Goal: Transaction & Acquisition: Purchase product/service

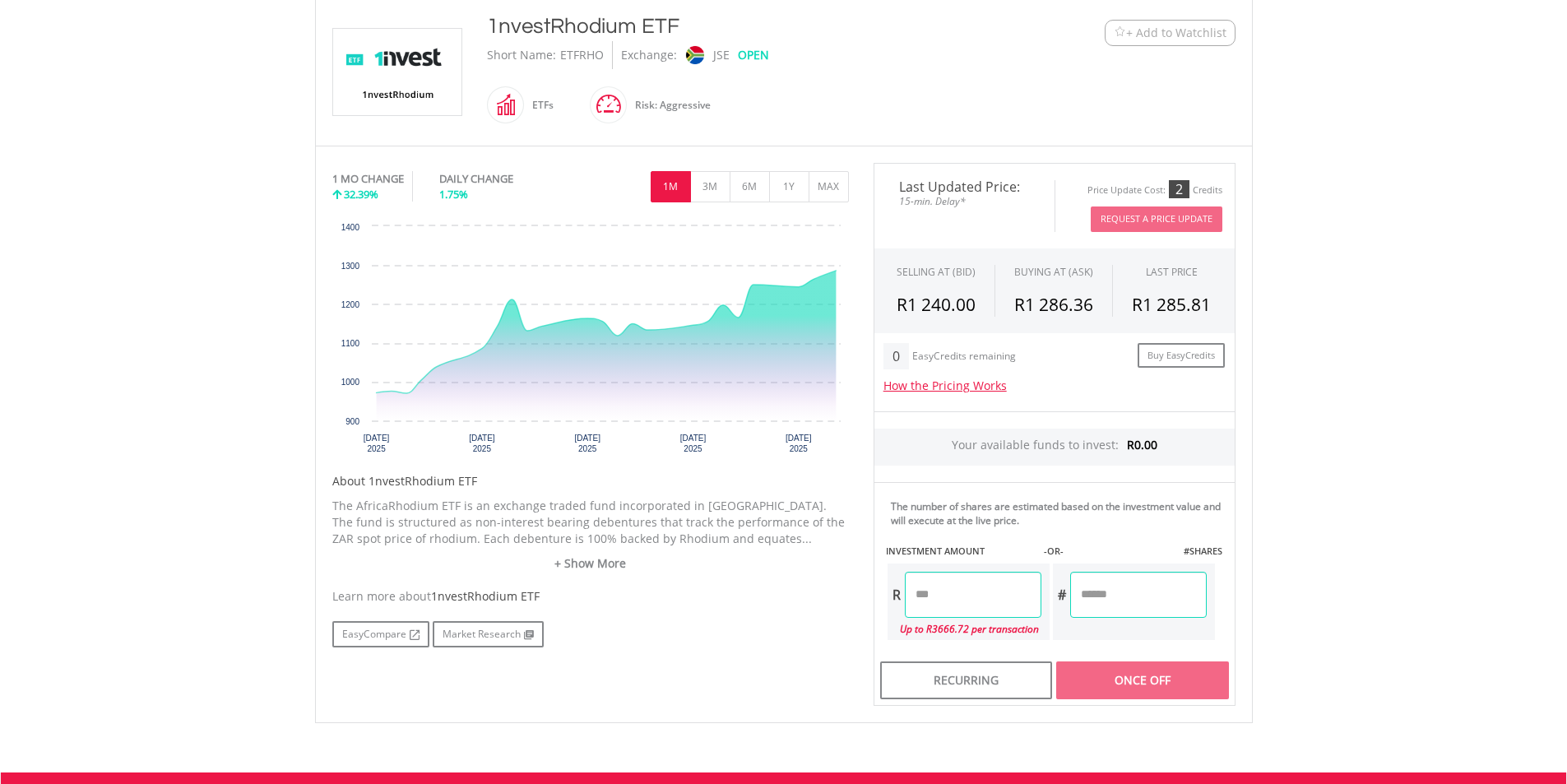
scroll to position [411, 0]
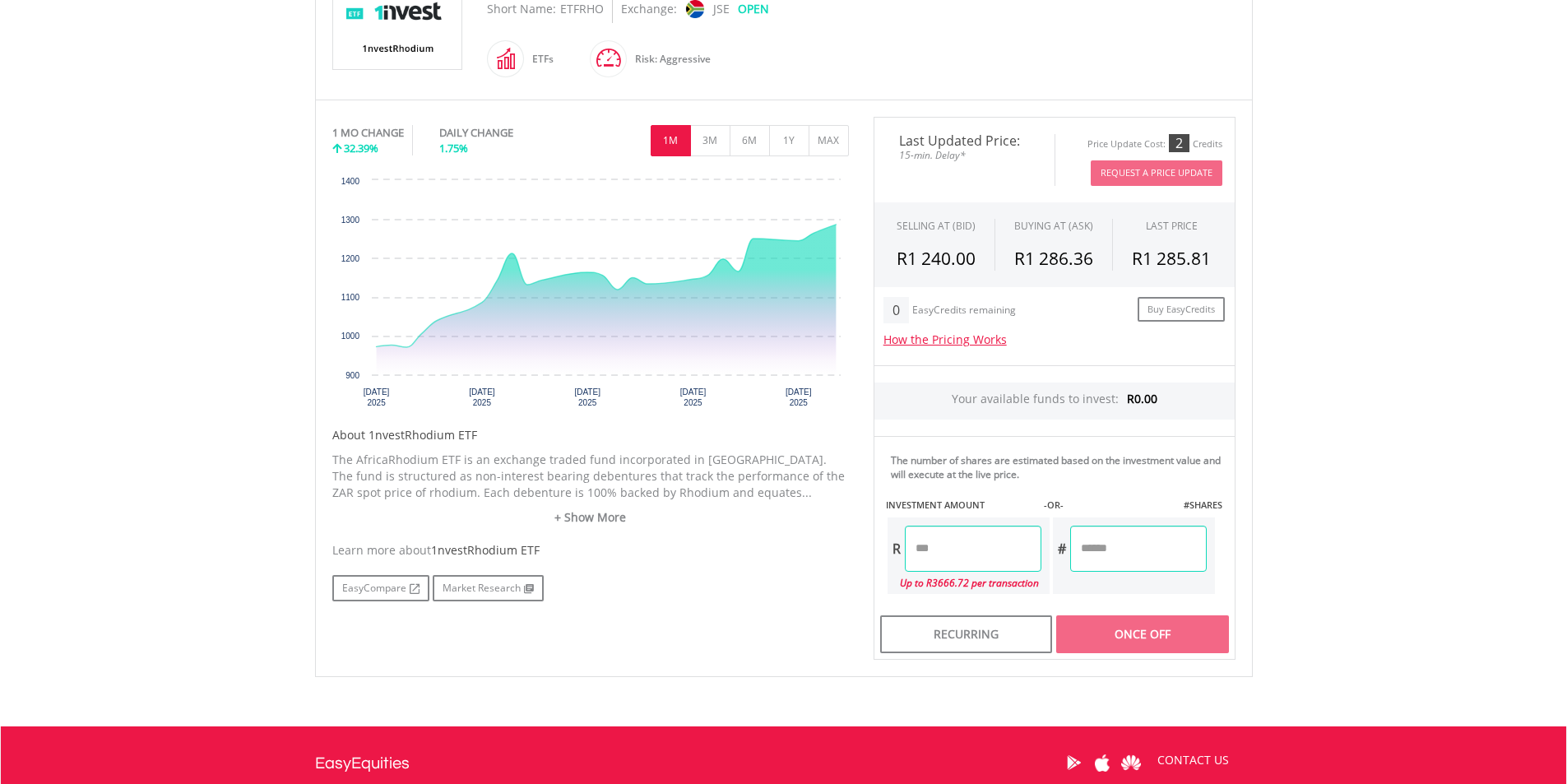
click at [941, 549] on input "number" at bounding box center [973, 549] width 136 height 46
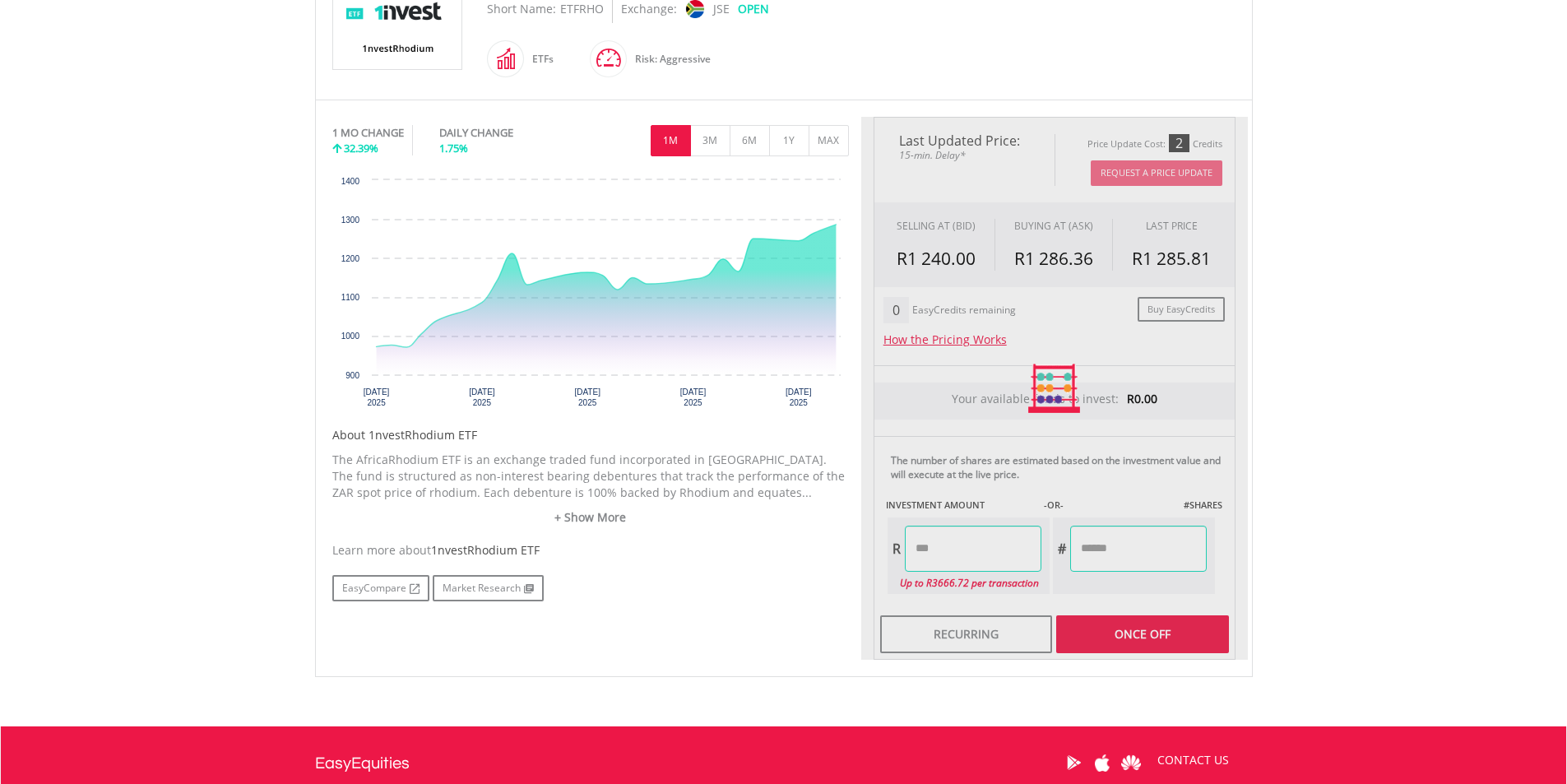
type input "*****"
type input "******"
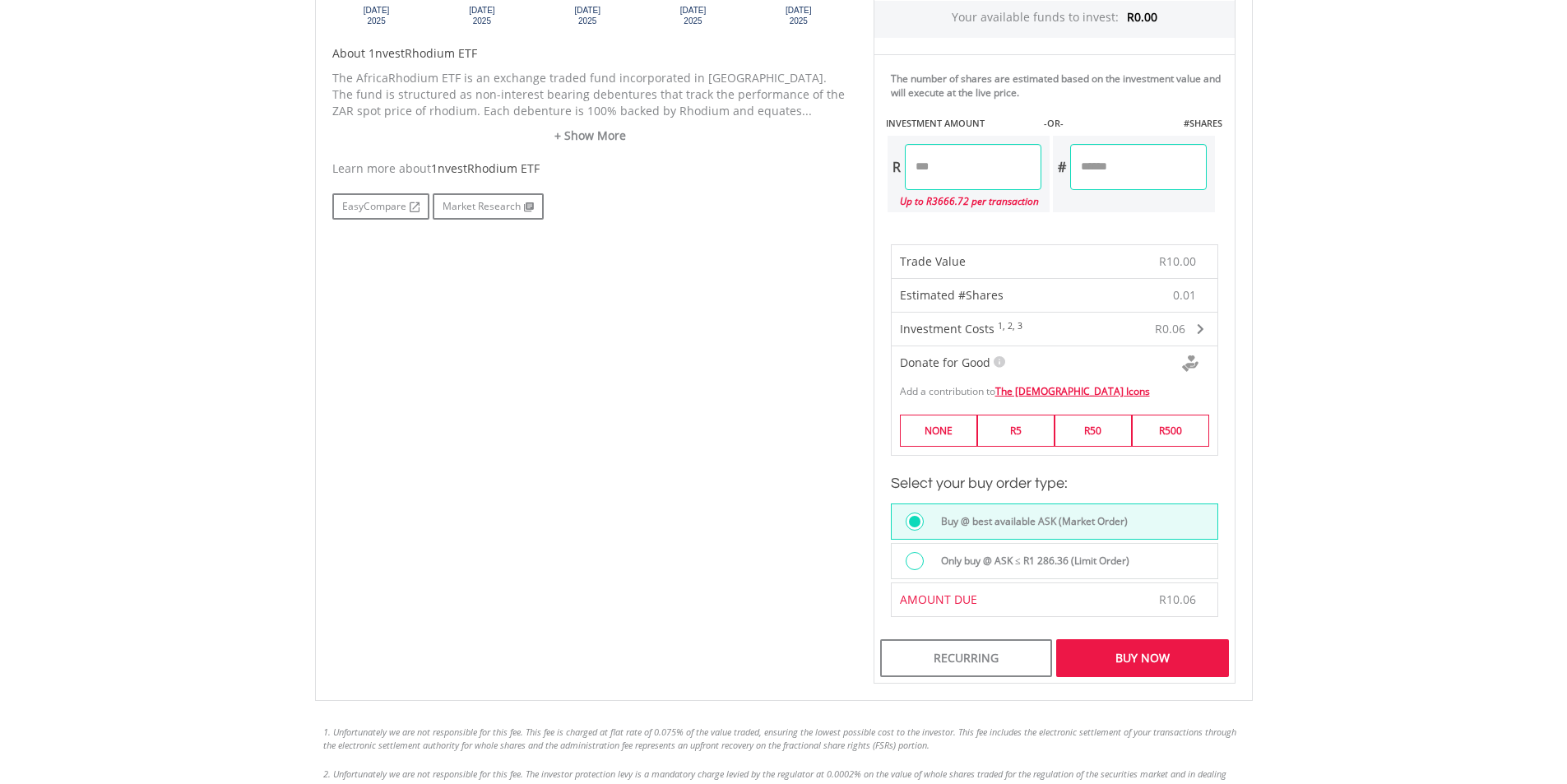
scroll to position [823, 0]
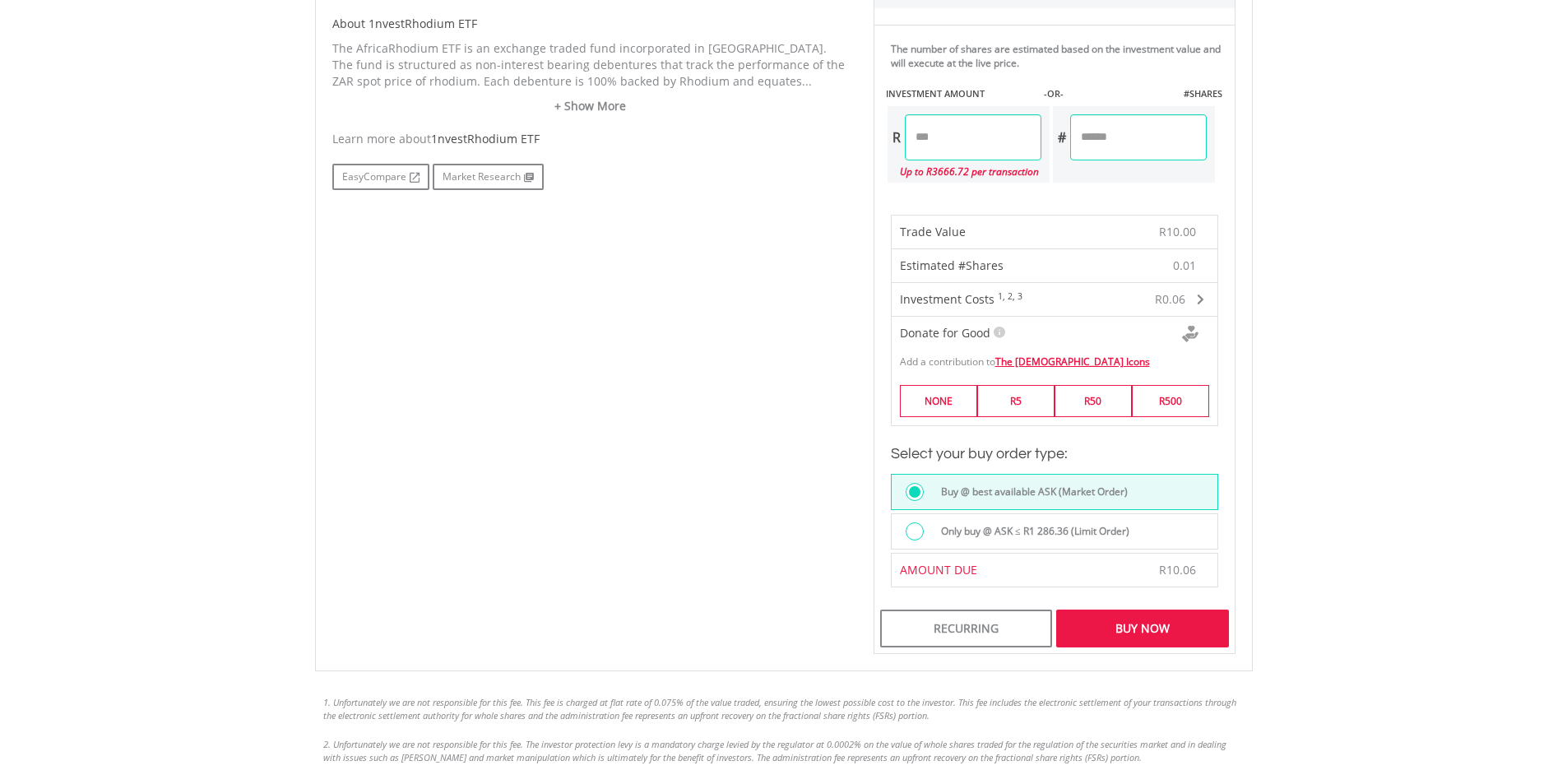
click at [1150, 632] on div "Buy Now" at bounding box center [1142, 629] width 172 height 38
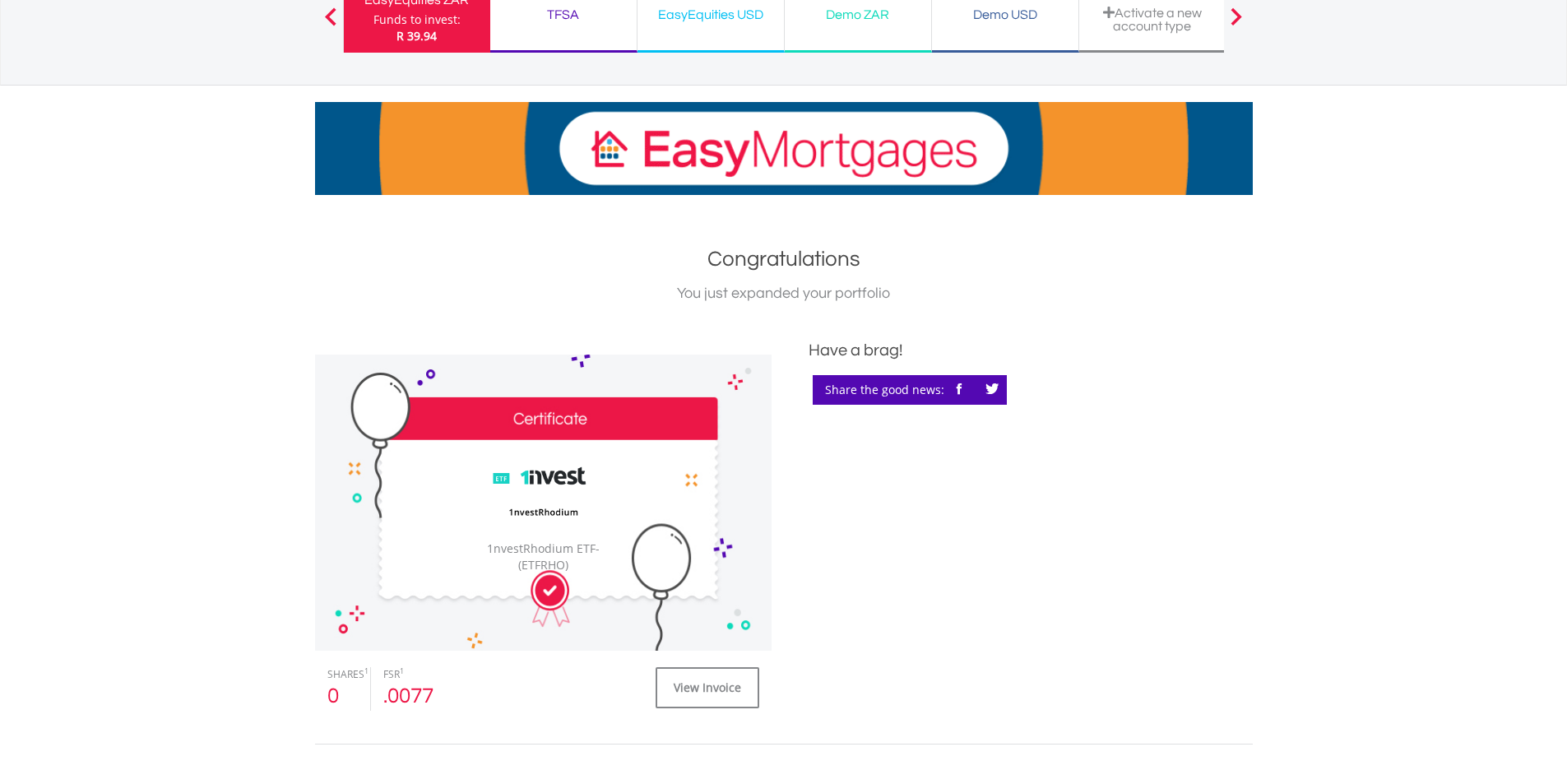
scroll to position [247, 0]
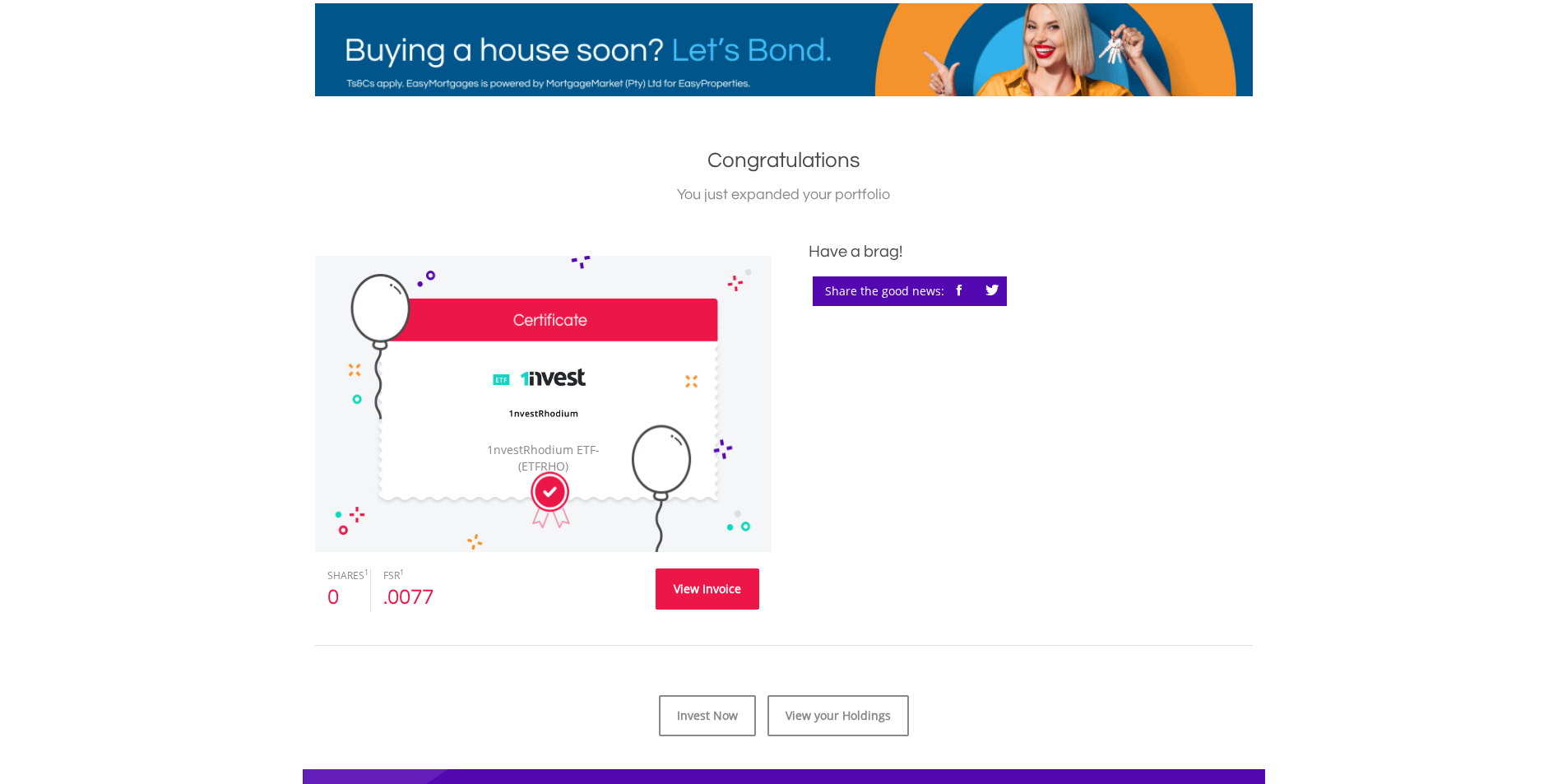
click at [722, 596] on link "View Invoice" at bounding box center [707, 589] width 103 height 41
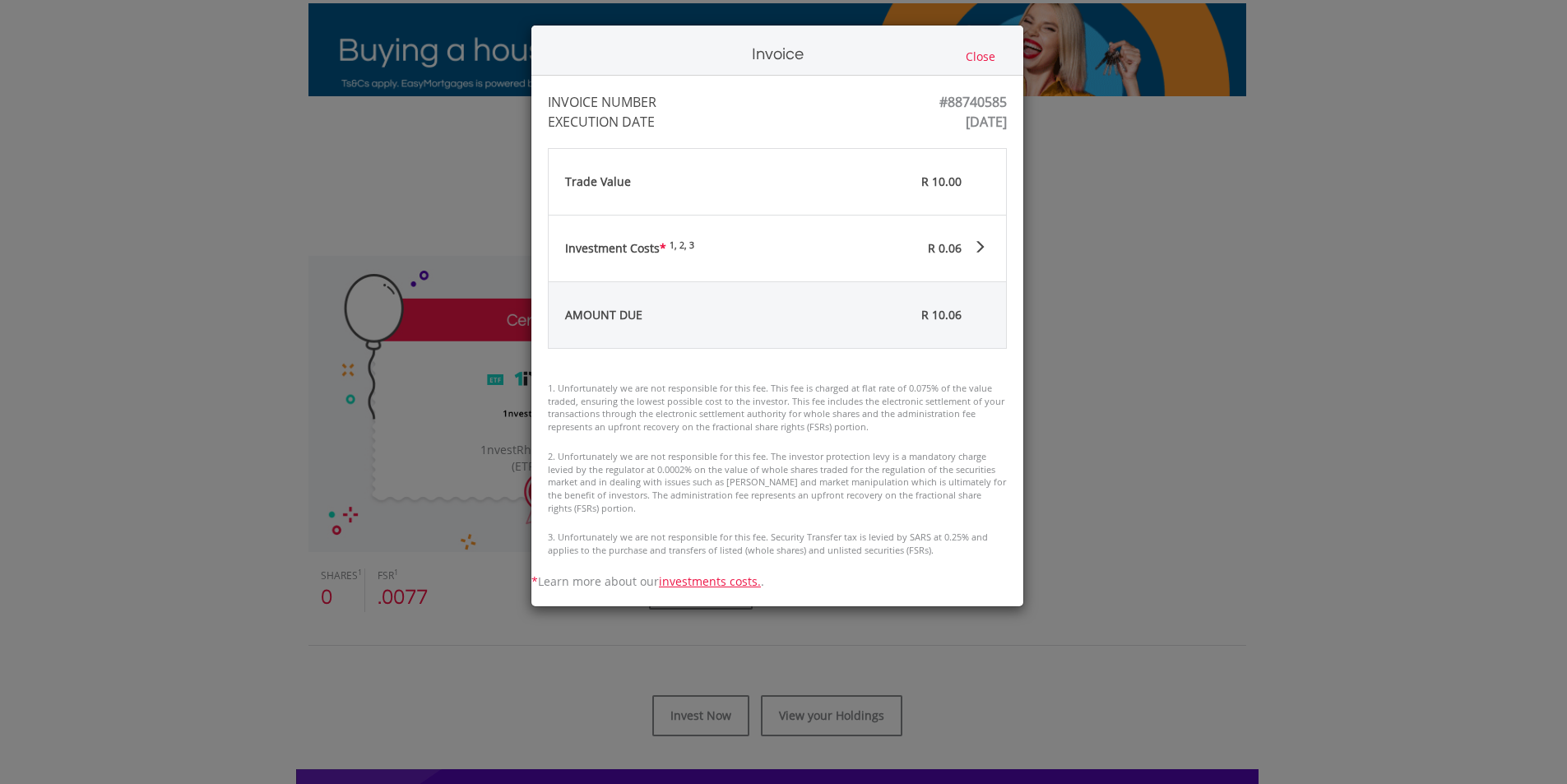
click at [984, 55] on button "Close" at bounding box center [981, 57] width 40 height 18
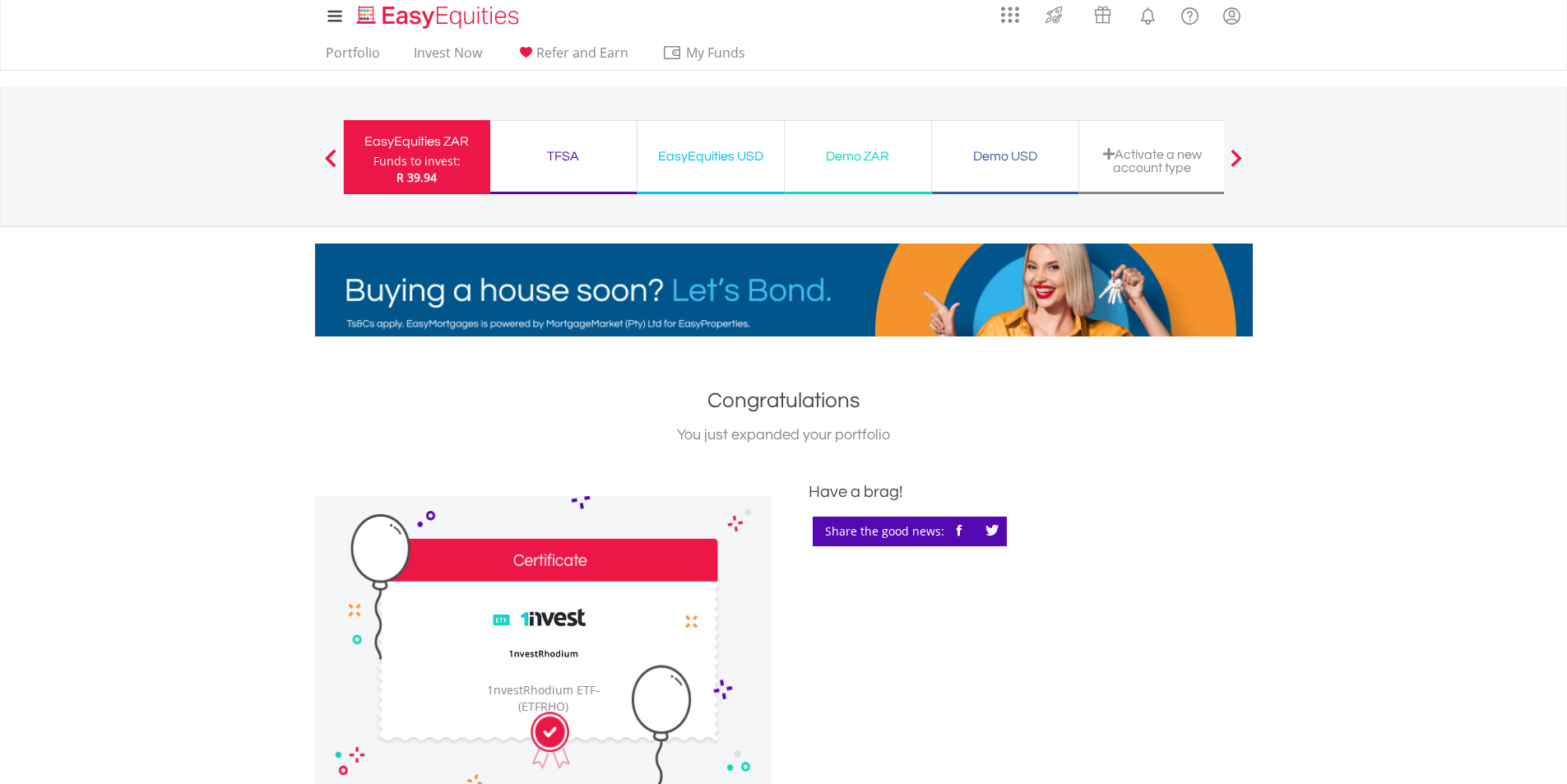
scroll to position [0, 0]
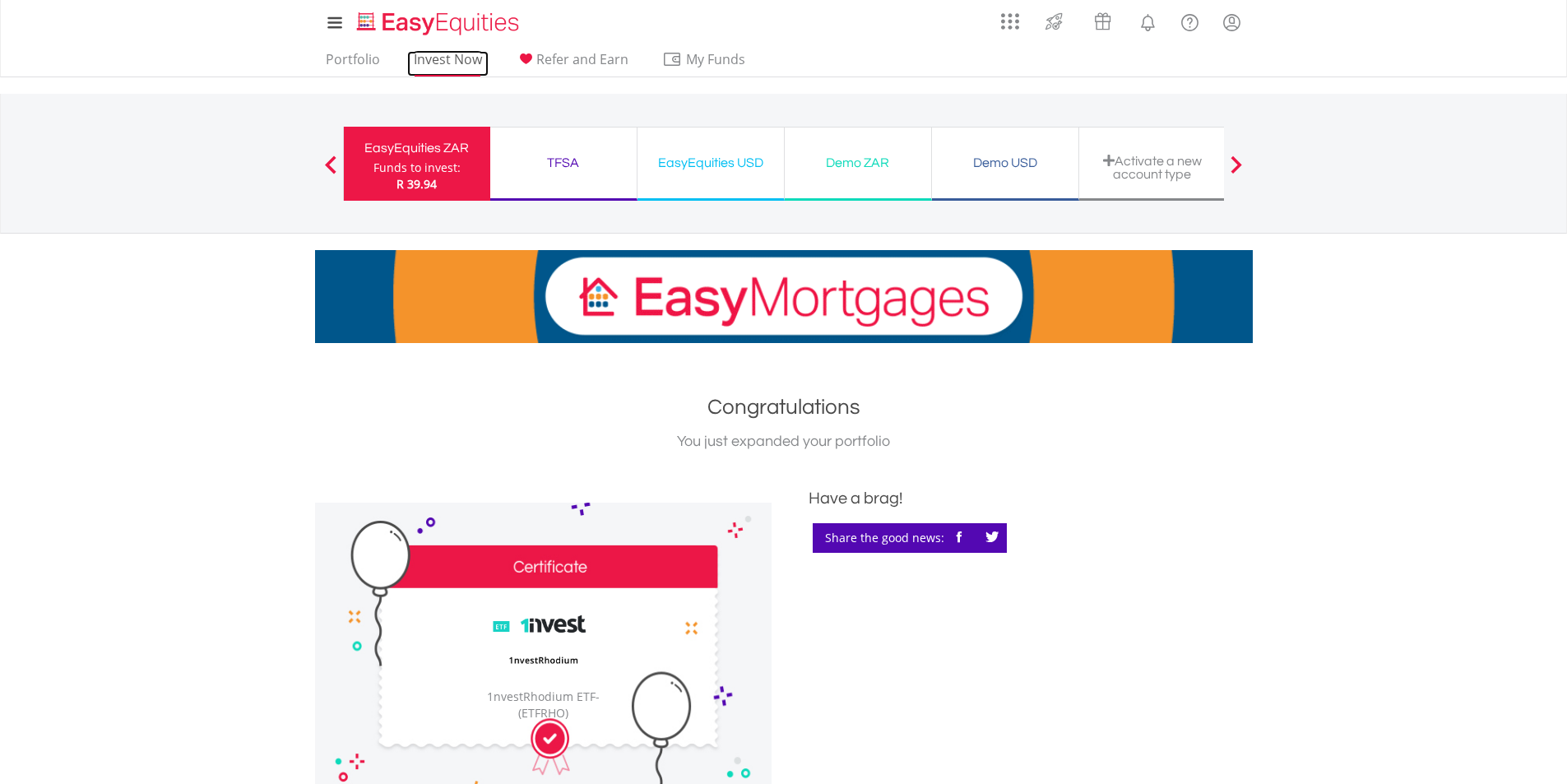
click at [443, 67] on link "Invest Now" at bounding box center [448, 64] width 82 height 26
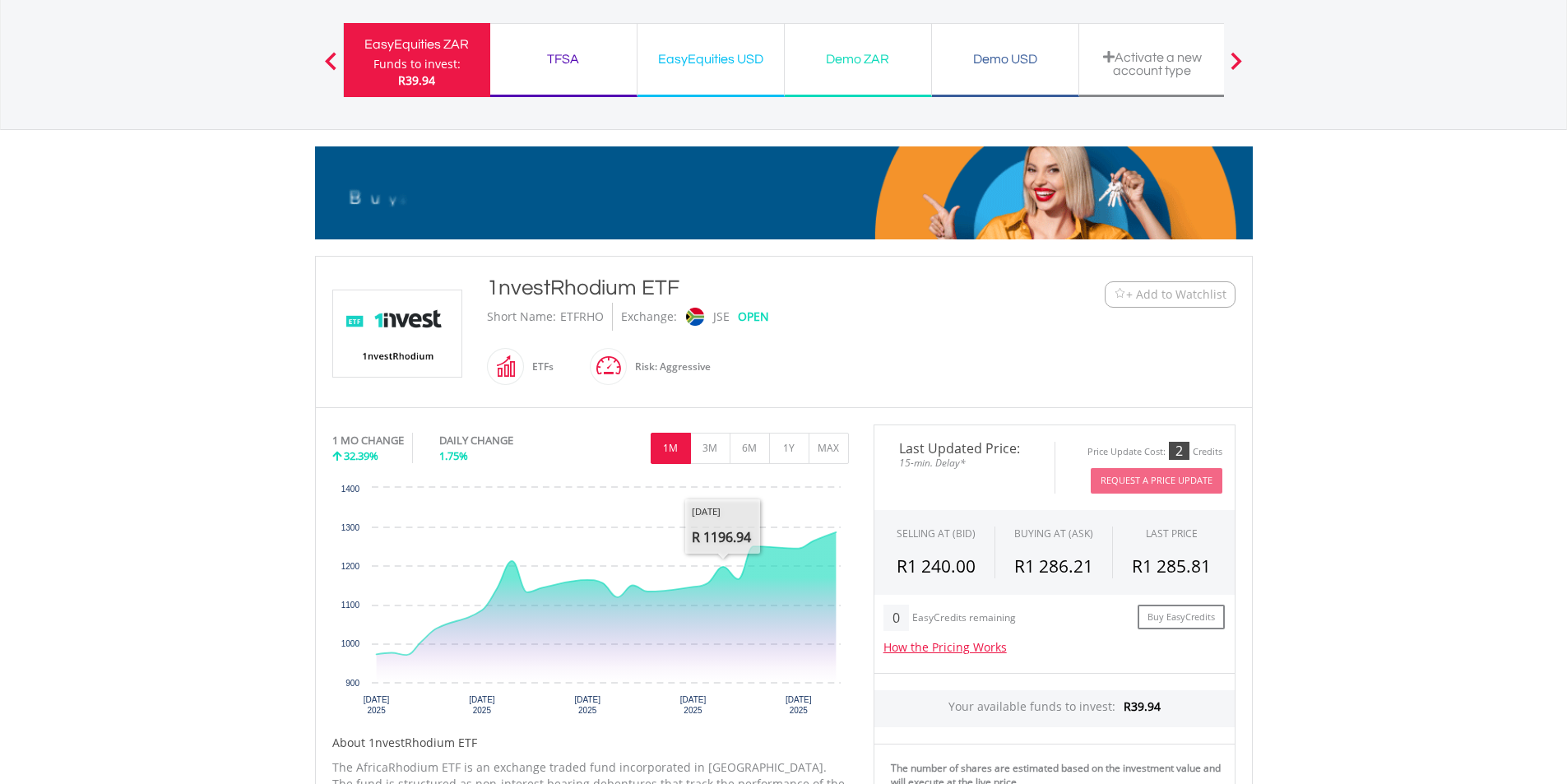
scroll to position [97, 0]
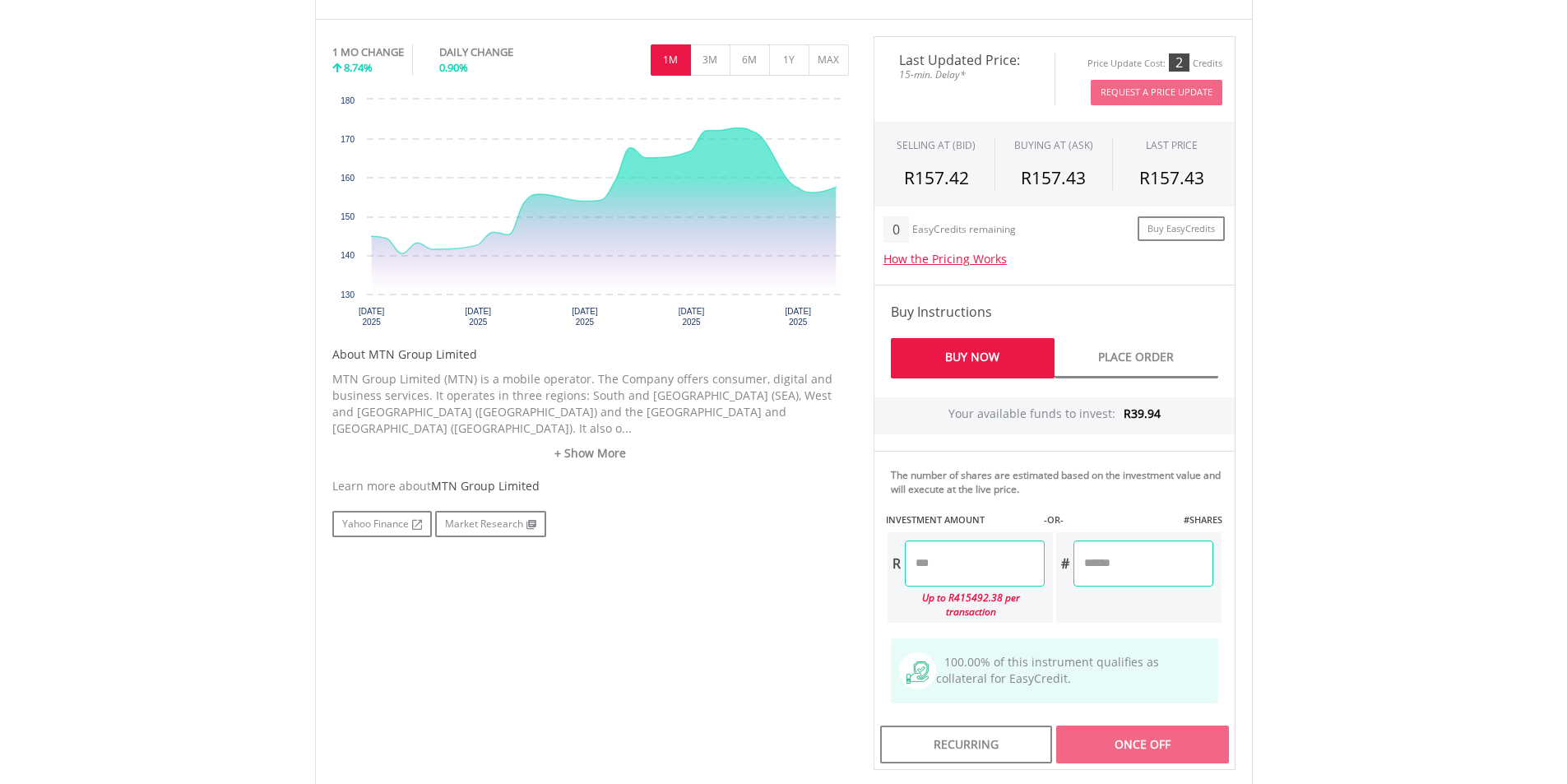
scroll to position [576, 0]
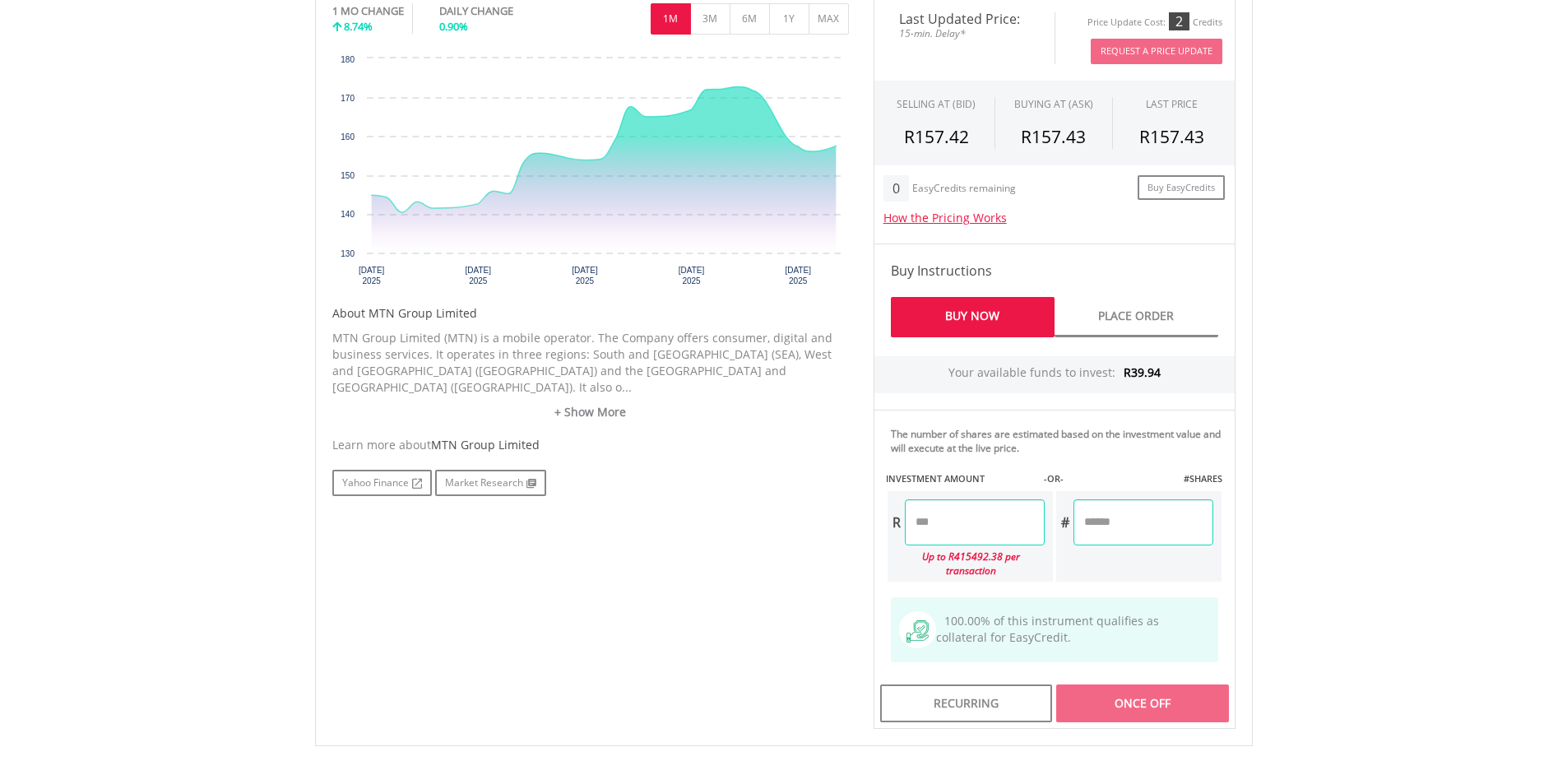
click at [965, 532] on input "number" at bounding box center [974, 522] width 140 height 46
click at [1090, 586] on div "Last Updated Price: 15-min. Delay* Price Update Cost: 2 Credits Request A Price…" at bounding box center [1055, 362] width 387 height 734
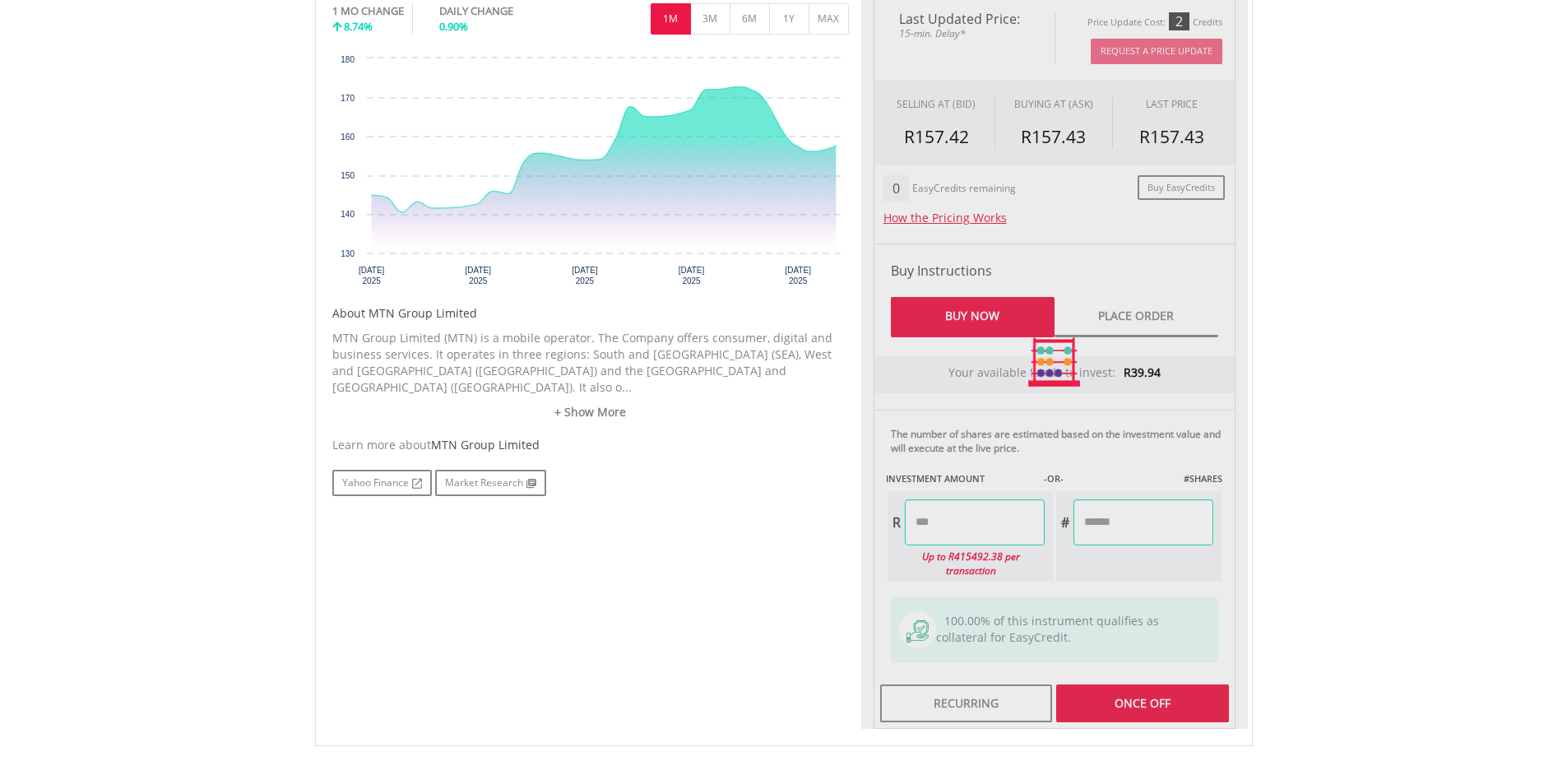
type input "*****"
type input "******"
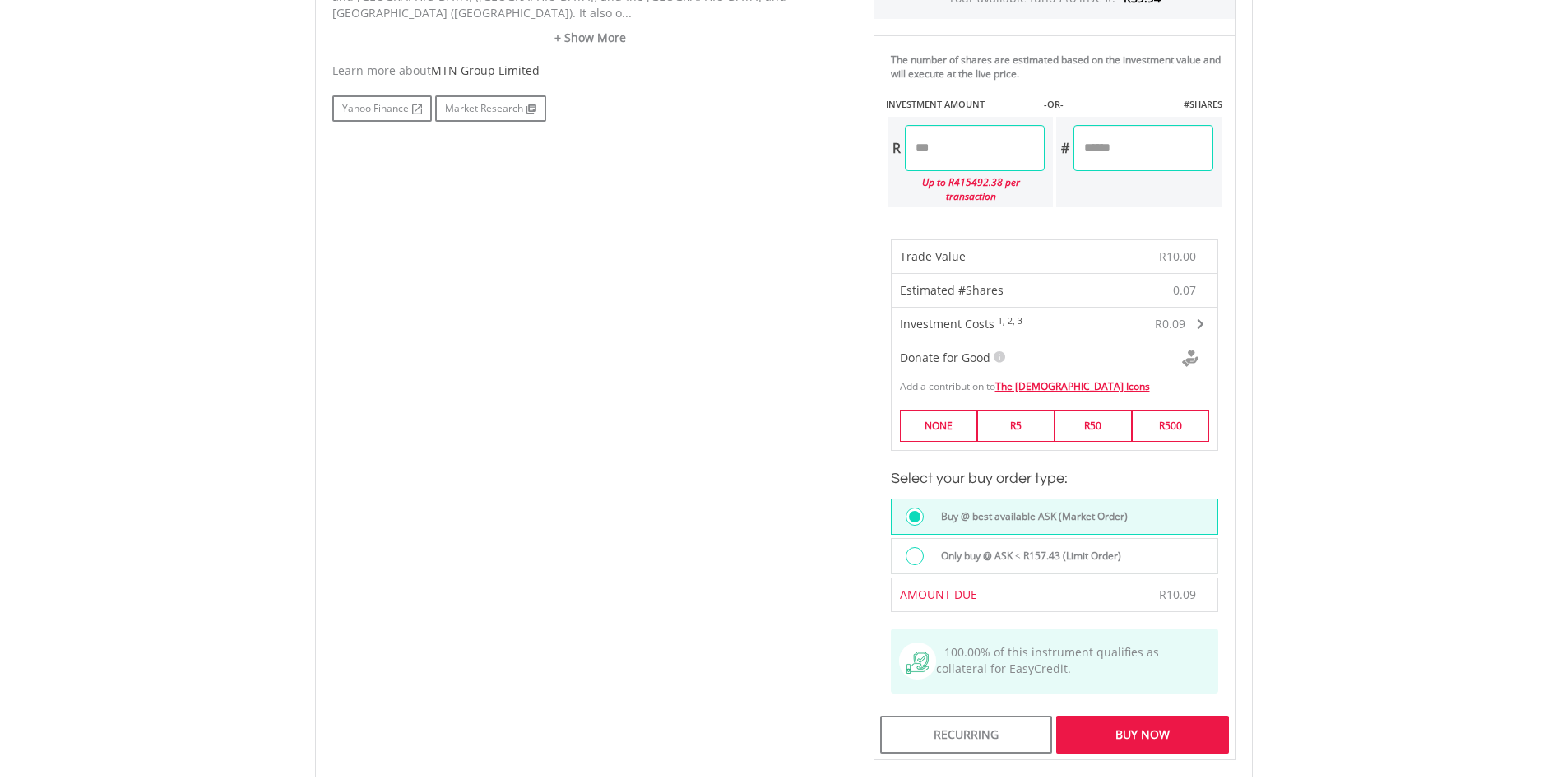
scroll to position [987, 0]
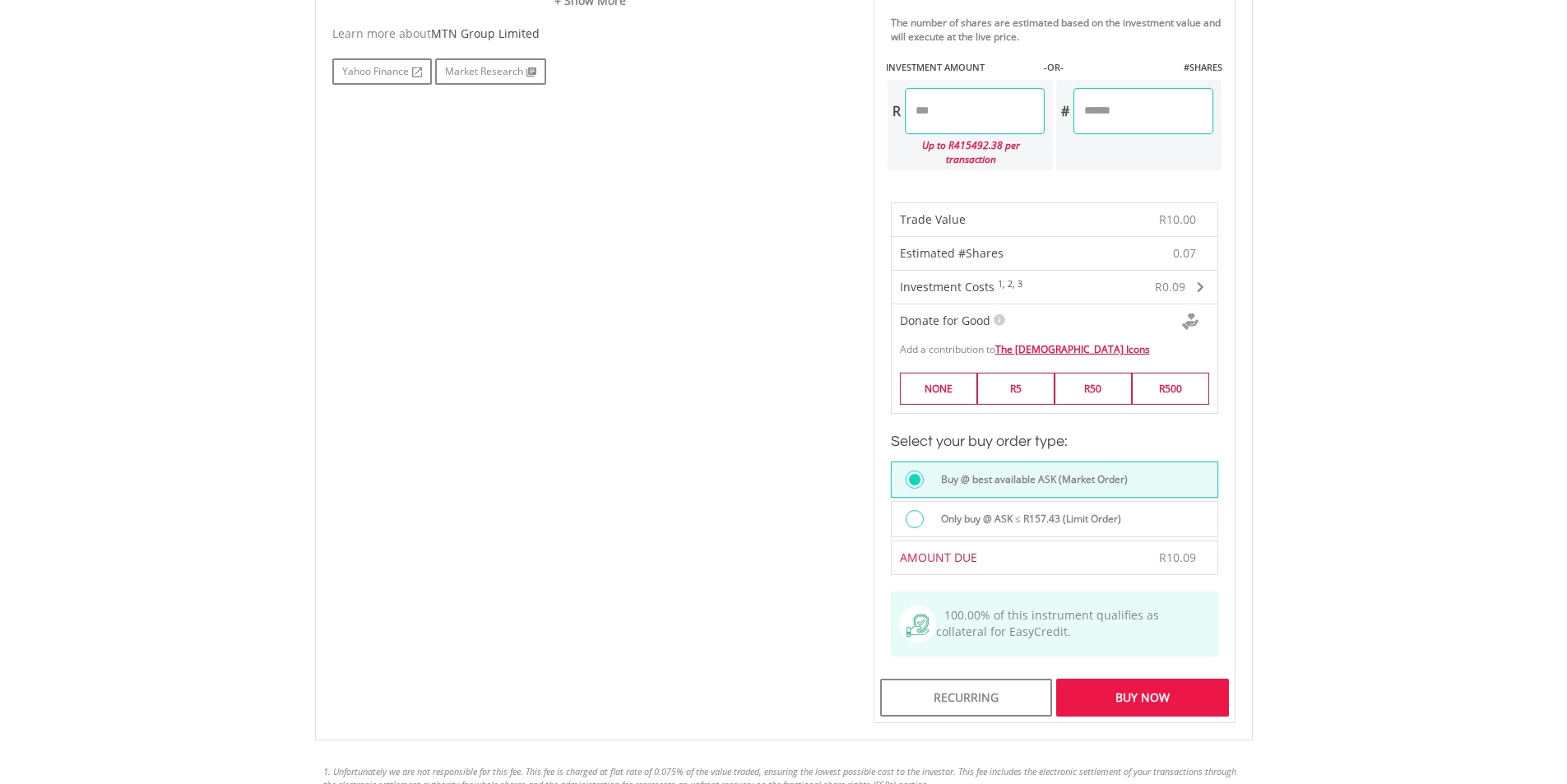
click at [1149, 680] on div "Buy Now" at bounding box center [1142, 697] width 172 height 38
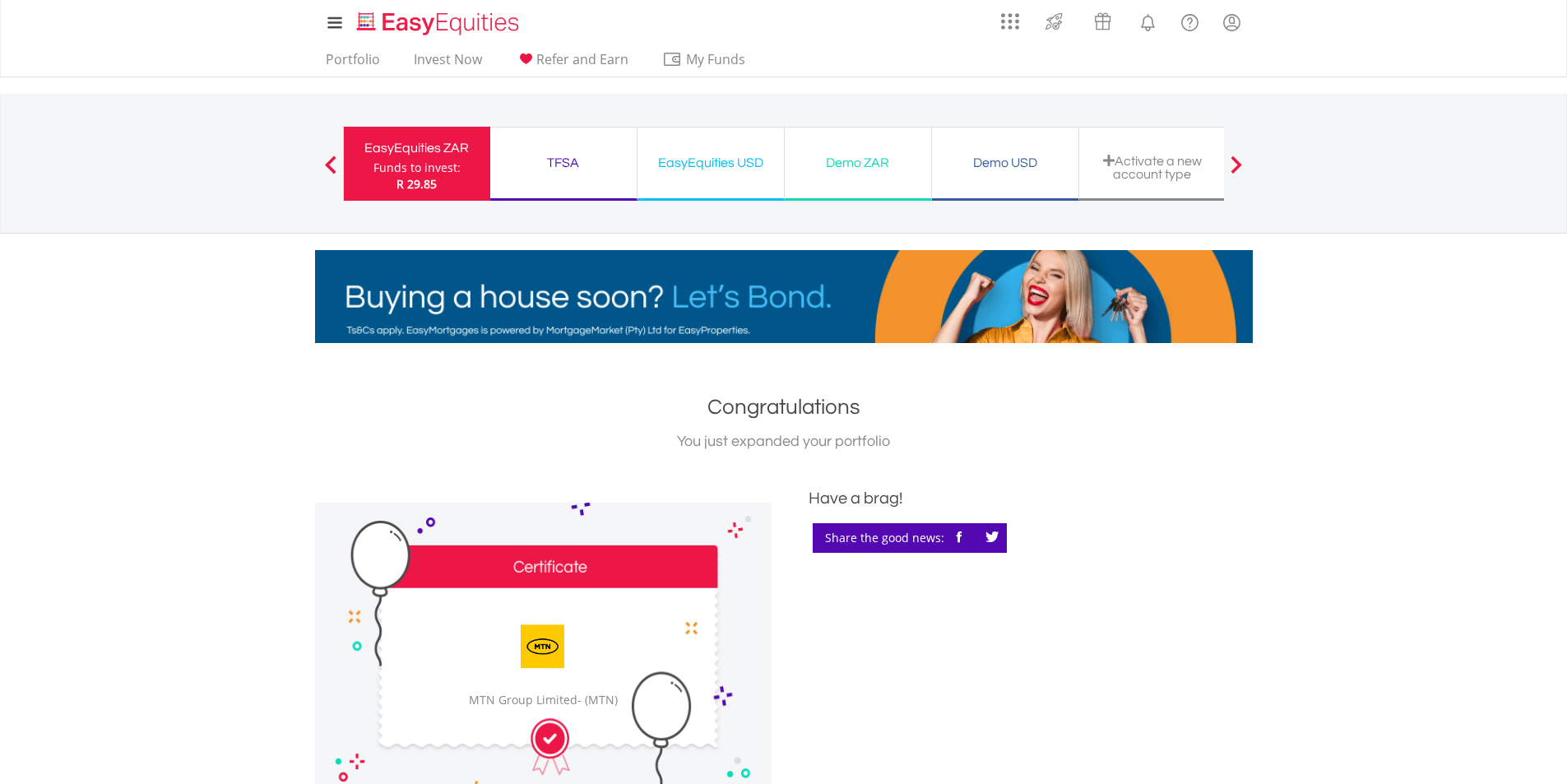
click at [696, 177] on div "EasyEquities USD Funds to invest: R 29.85" at bounding box center [712, 164] width 147 height 74
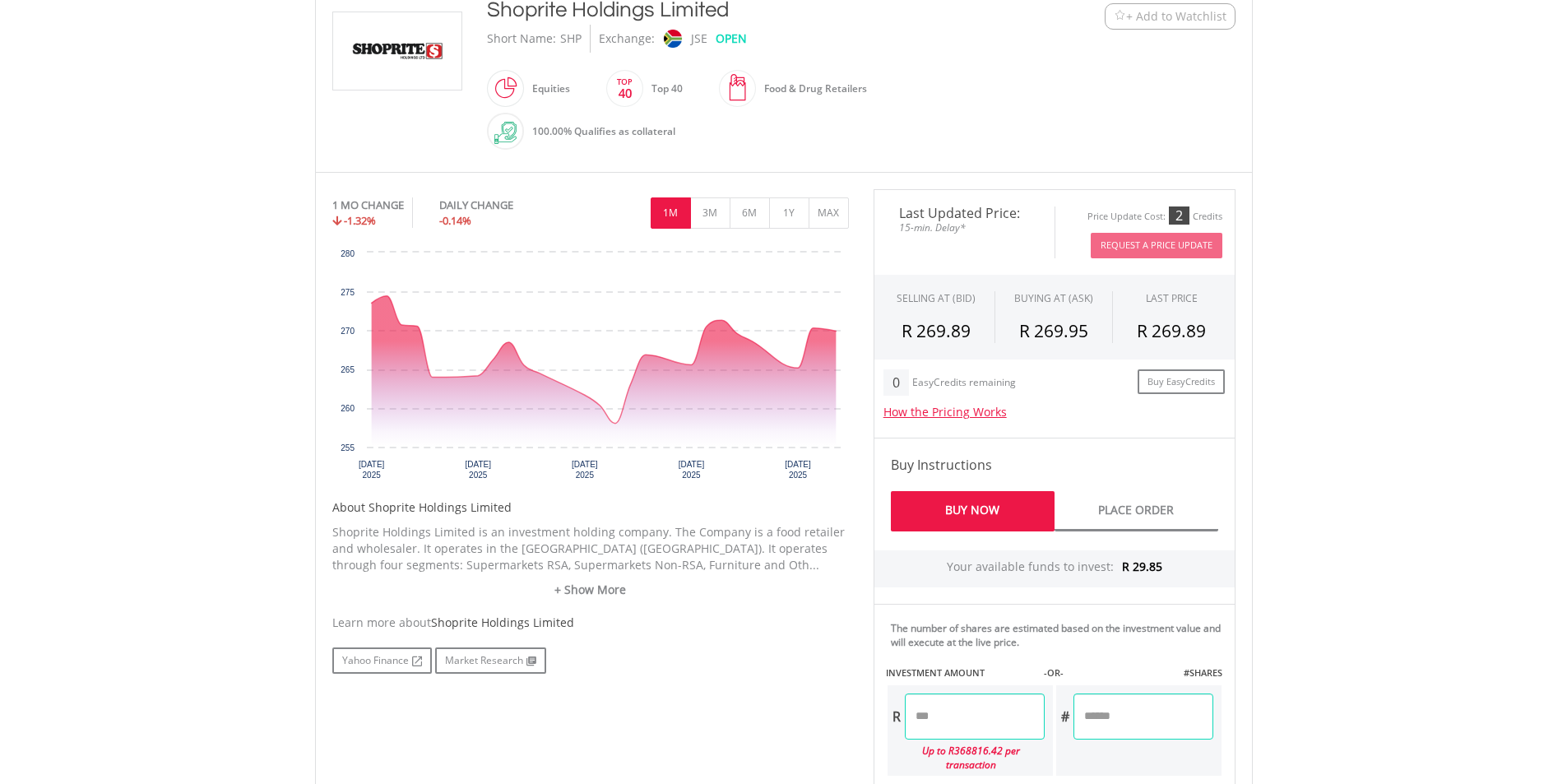
scroll to position [493, 0]
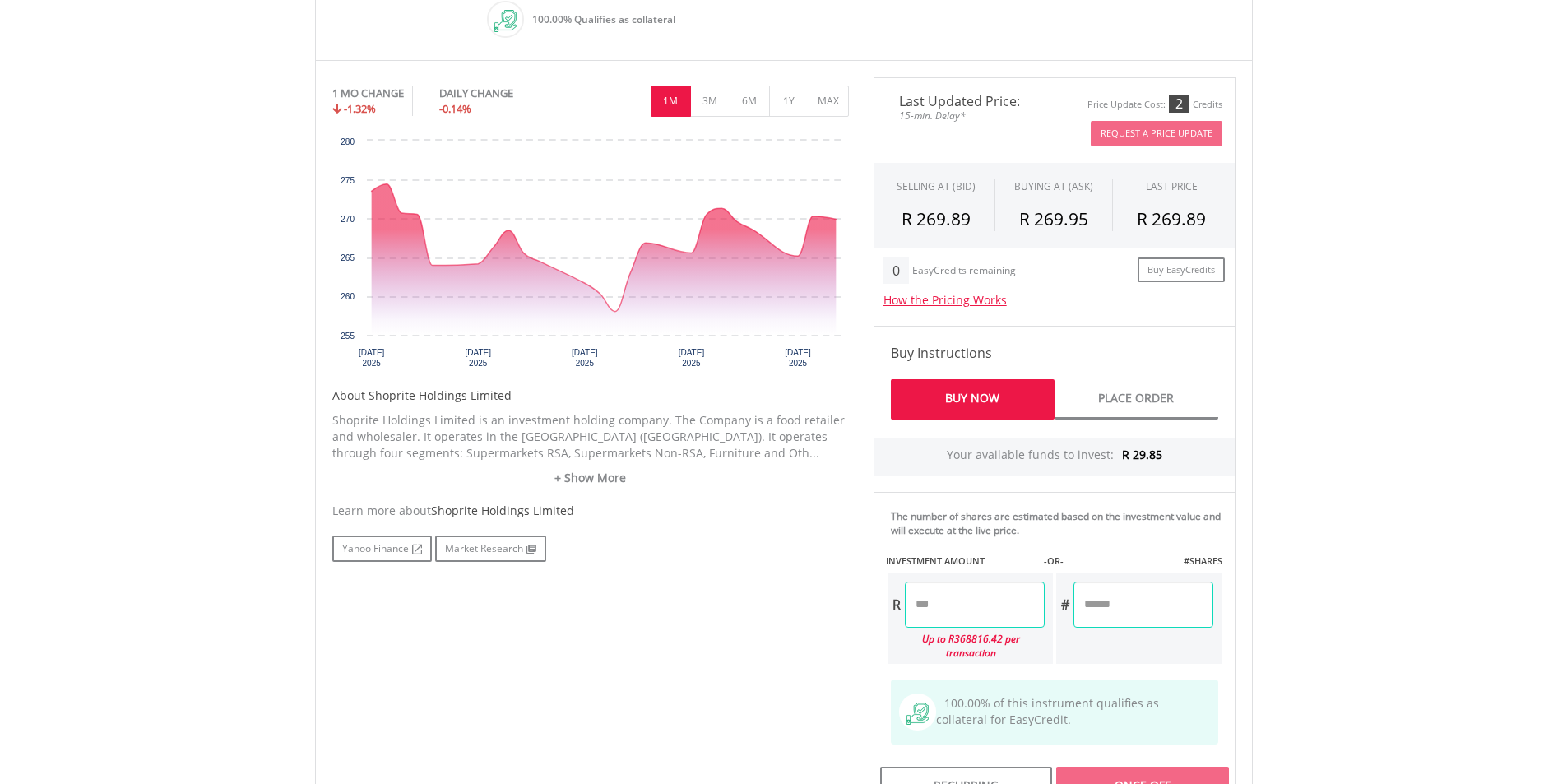
click at [954, 609] on input "number" at bounding box center [974, 605] width 140 height 46
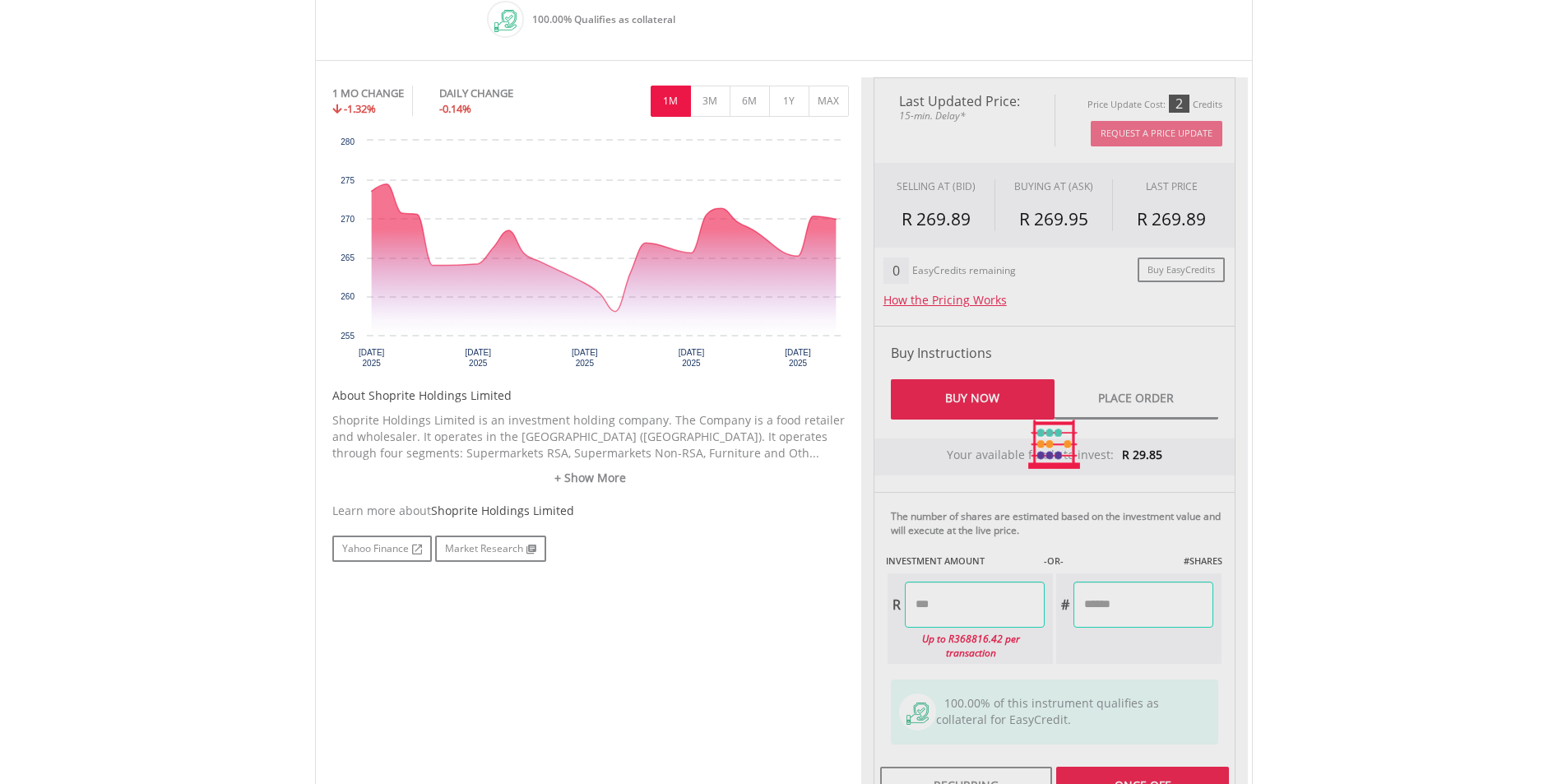
type input "*****"
click at [1143, 663] on div "Last Updated Price: 15-min. Delay* Price Update Cost: 2 Credits Request A Price…" at bounding box center [1055, 444] width 387 height 734
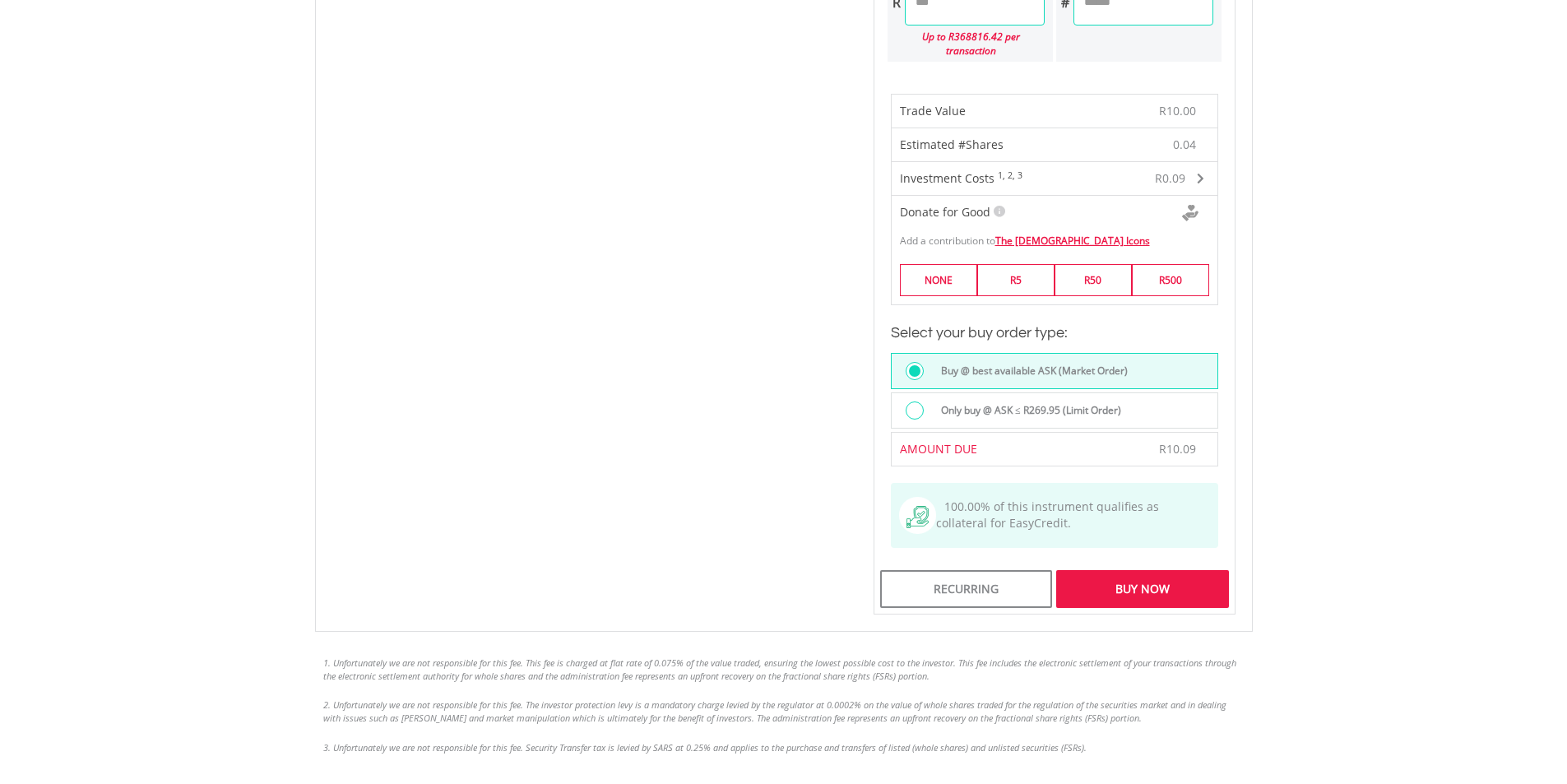
scroll to position [1152, 0]
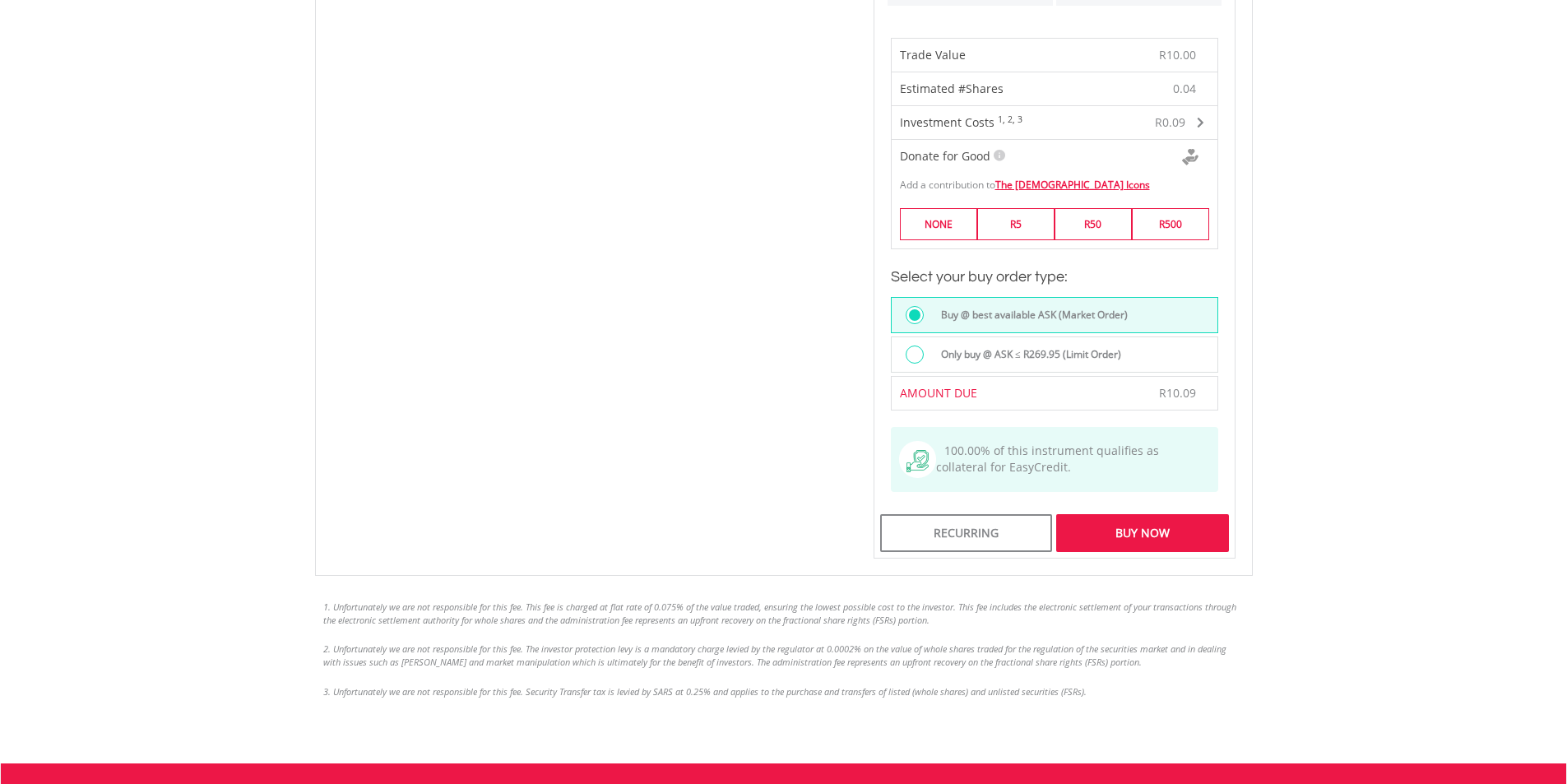
click at [1133, 519] on div "Buy Now" at bounding box center [1142, 533] width 172 height 38
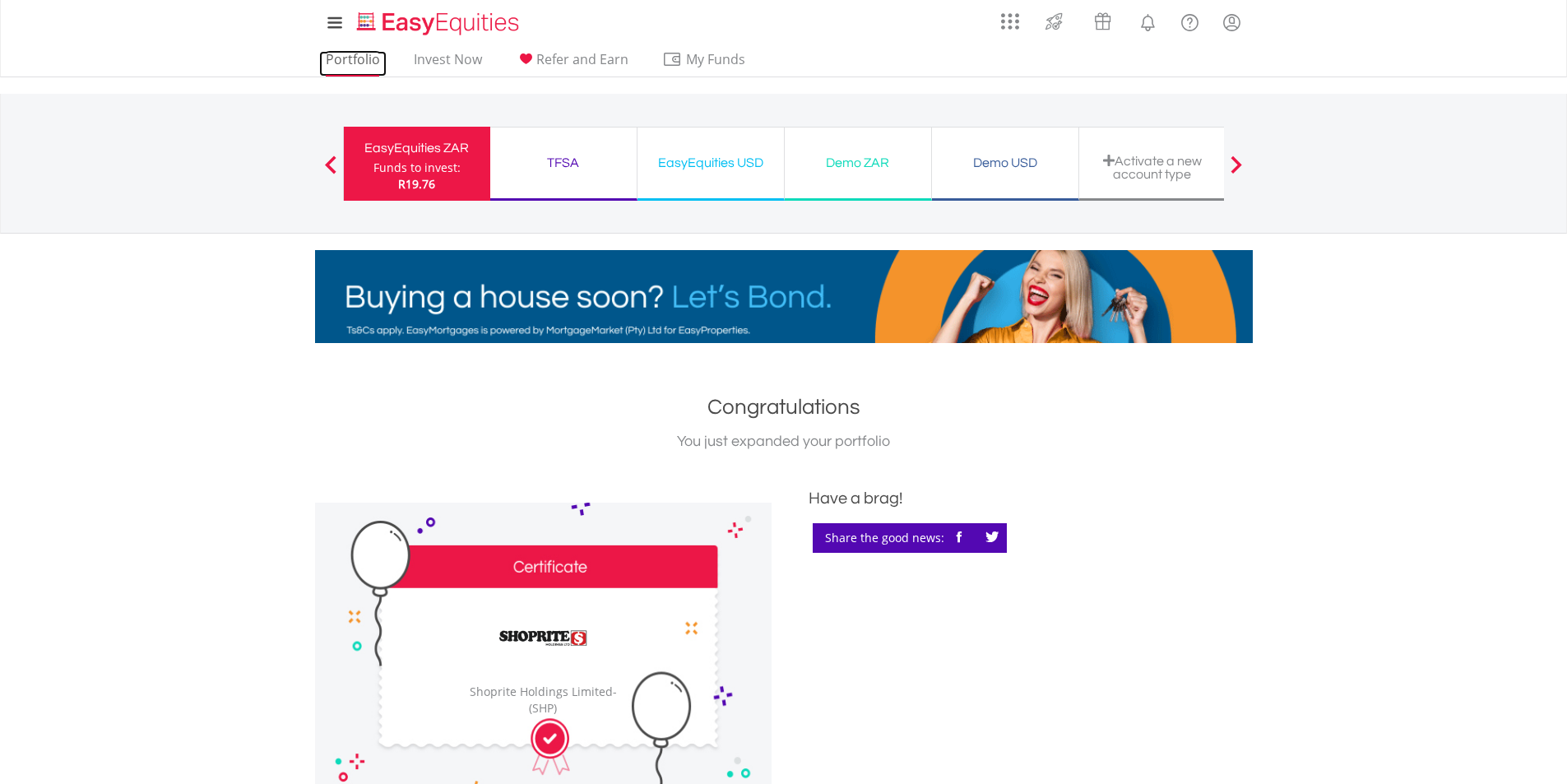
click at [364, 61] on link "Portfolio" at bounding box center [353, 64] width 68 height 26
